Goal: Transaction & Acquisition: Purchase product/service

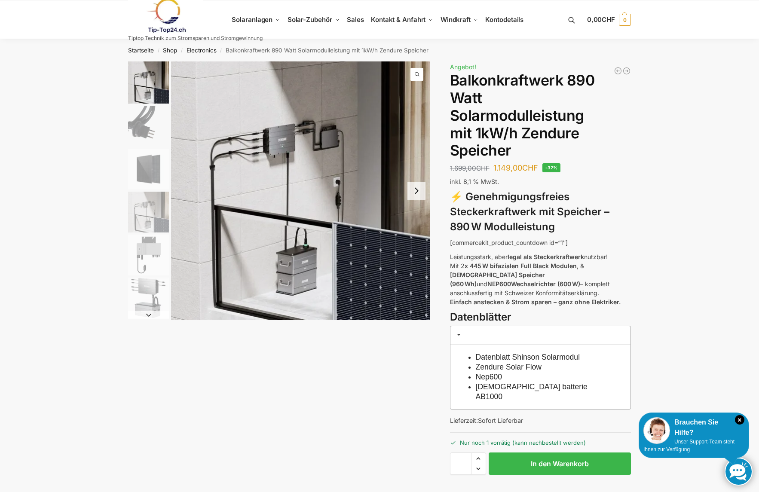
click at [159, 293] on img "6 / 6" at bounding box center [148, 298] width 41 height 41
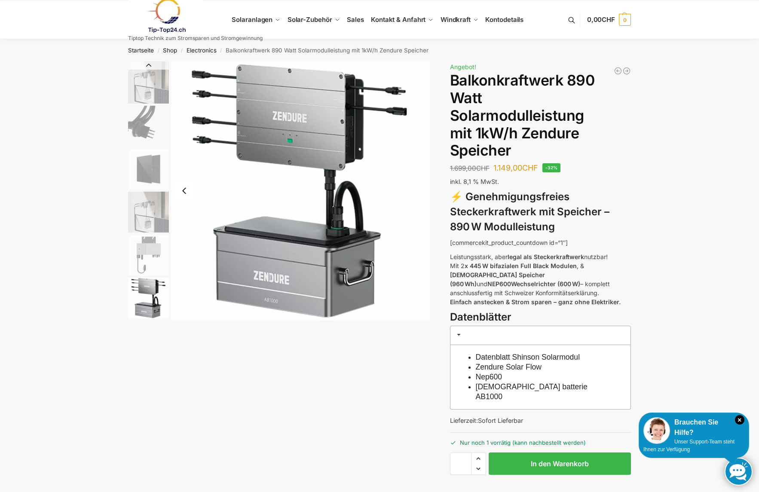
click at [150, 214] on img "4 / 6" at bounding box center [148, 212] width 41 height 41
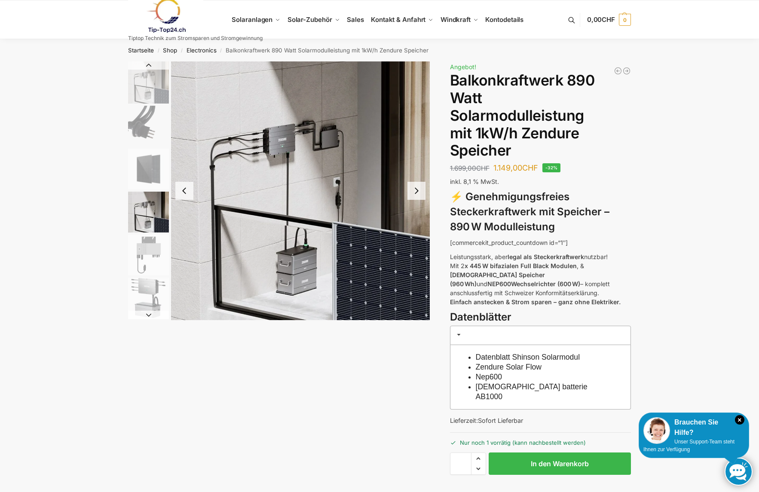
click at [308, 134] on img "4 / 6" at bounding box center [300, 190] width 259 height 259
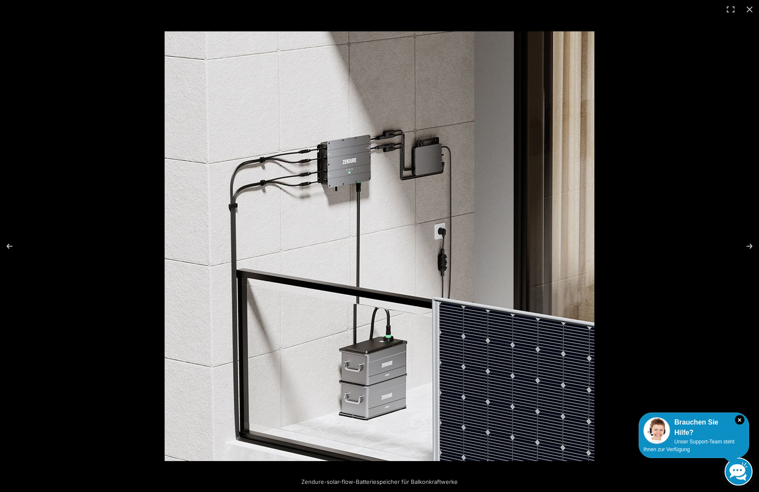
click at [585, 371] on img at bounding box center [380, 246] width 430 height 430
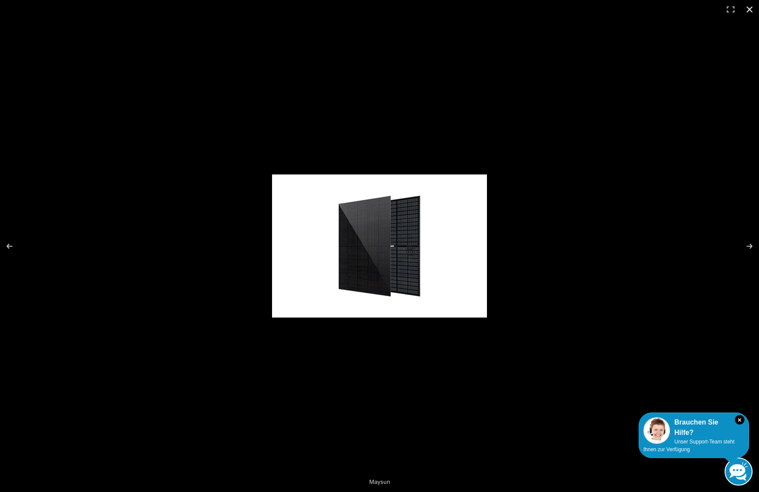
click at [752, 11] on button "Close (Esc)" at bounding box center [749, 9] width 19 height 19
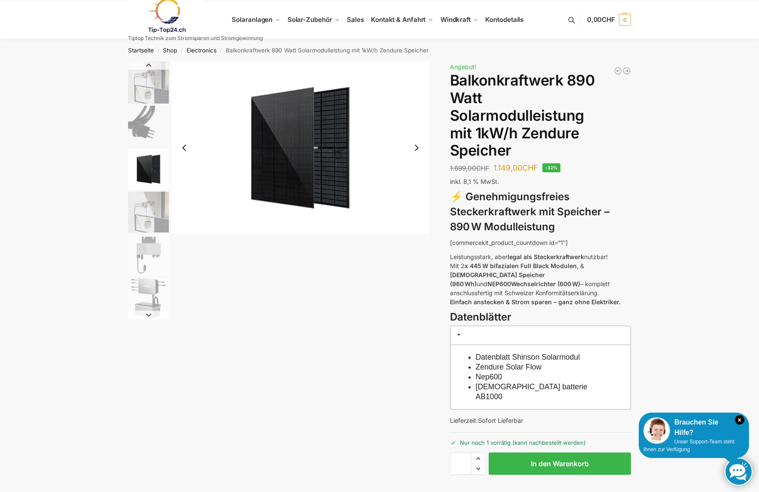
click at [150, 292] on img "6 / 6" at bounding box center [148, 298] width 41 height 41
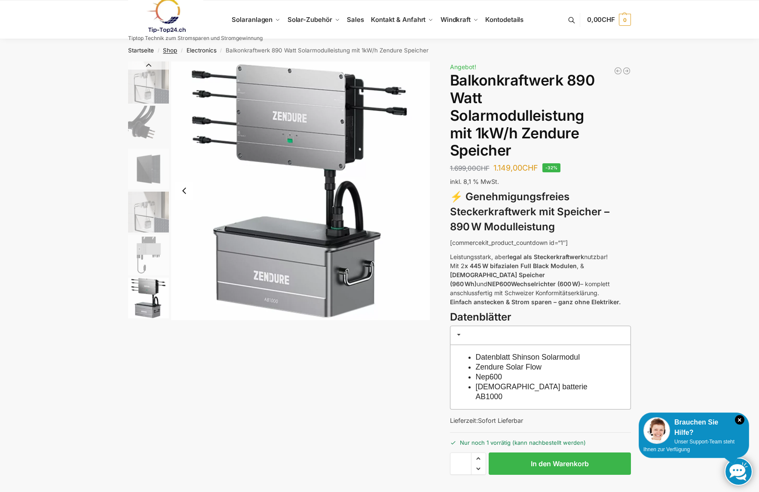
click at [170, 51] on link "Shop" at bounding box center [170, 50] width 14 height 7
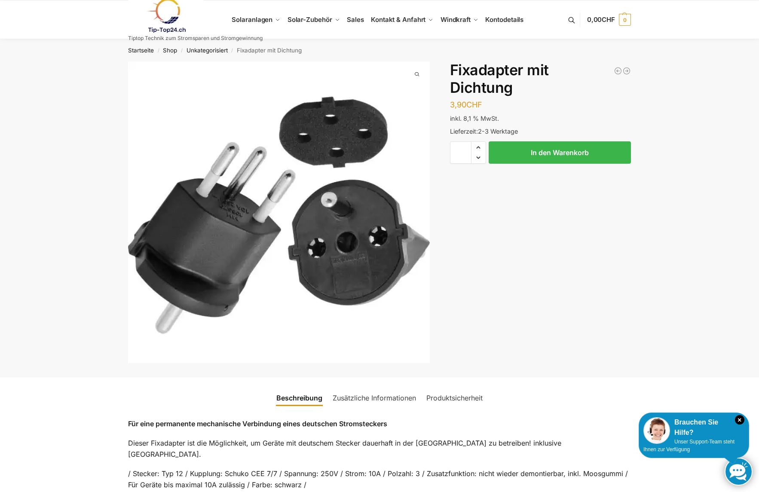
click at [246, 22] on link at bounding box center [195, 15] width 134 height 35
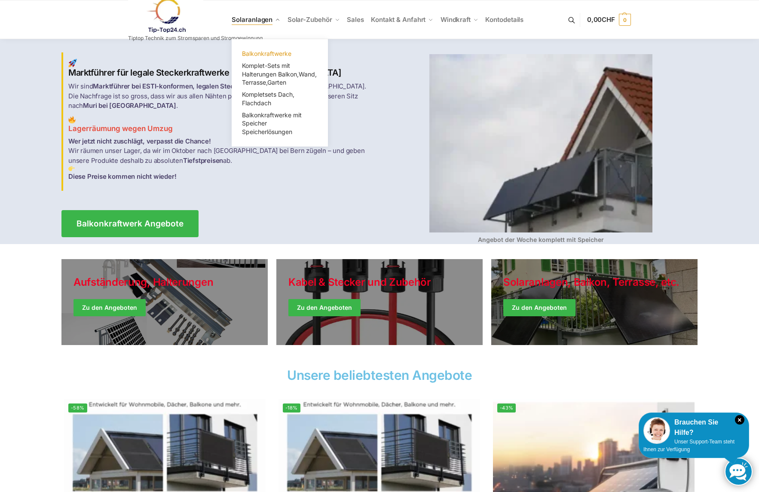
click at [272, 53] on span "Balkonkraftwerke" at bounding box center [266, 53] width 49 height 7
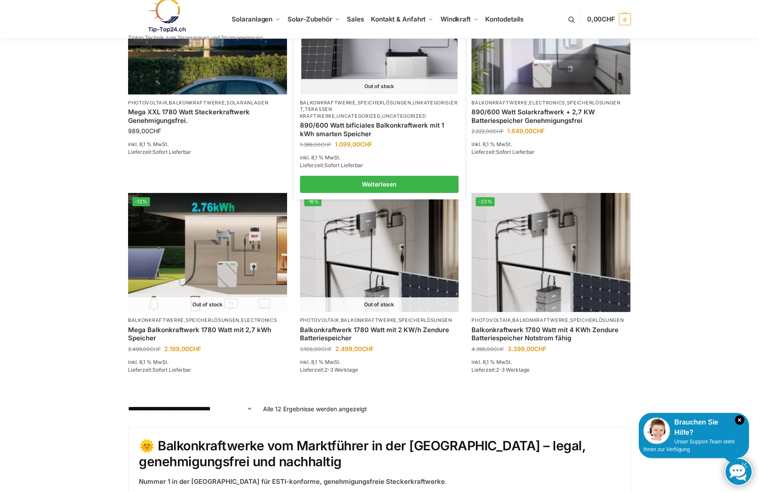
scroll to position [660, 0]
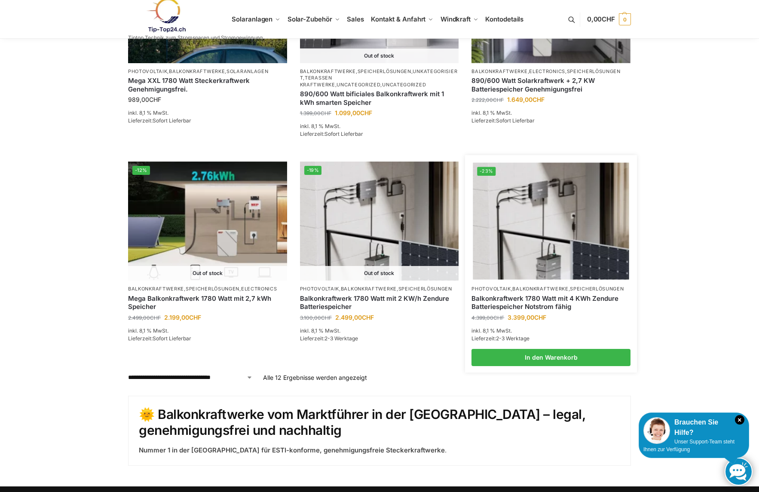
click at [555, 215] on img at bounding box center [551, 221] width 156 height 117
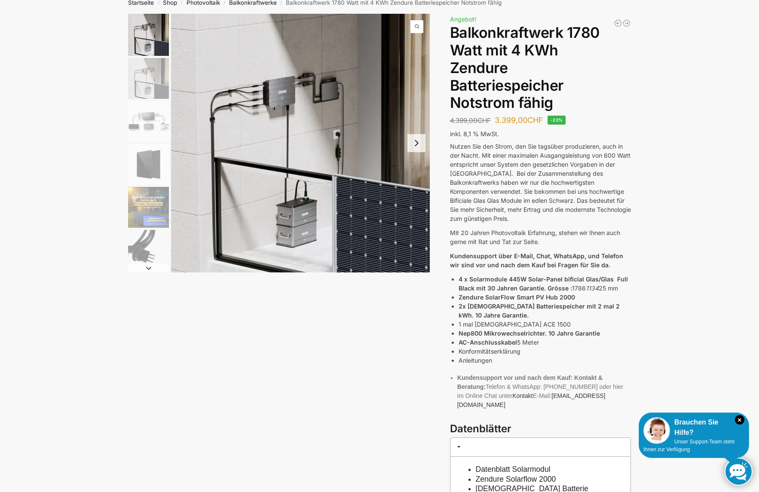
scroll to position [48, 0]
